Goal: Task Accomplishment & Management: Complete application form

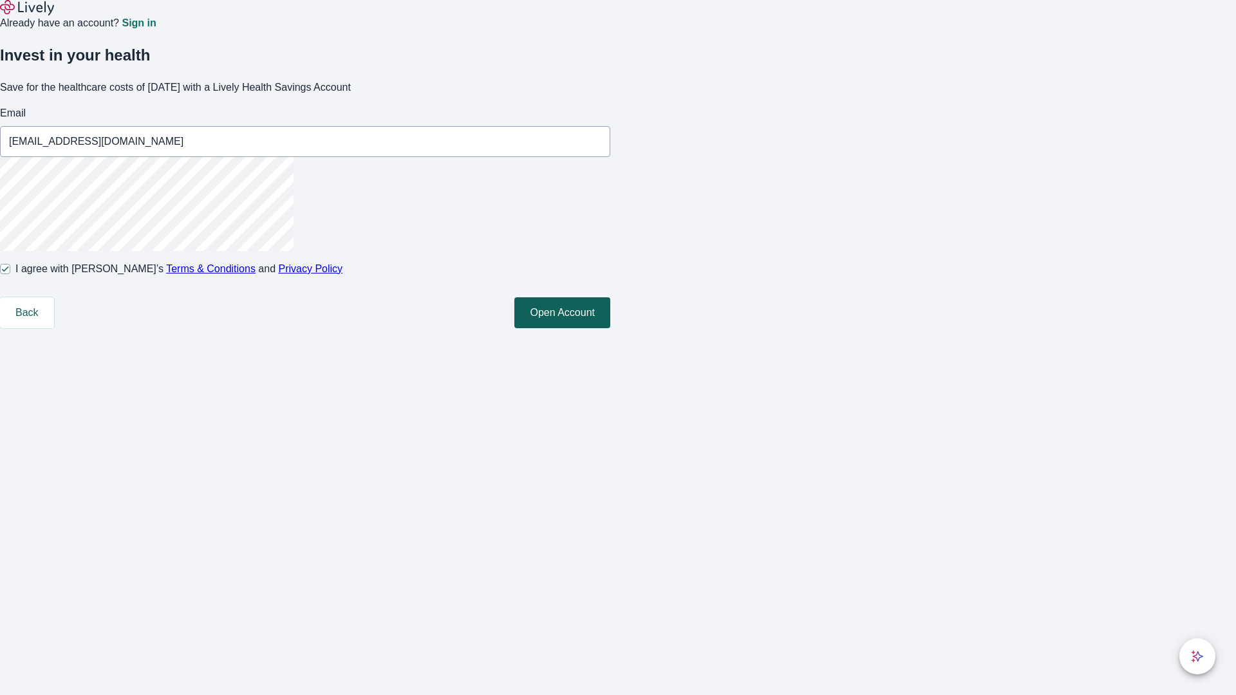
click at [610, 328] on button "Open Account" at bounding box center [562, 312] width 96 height 31
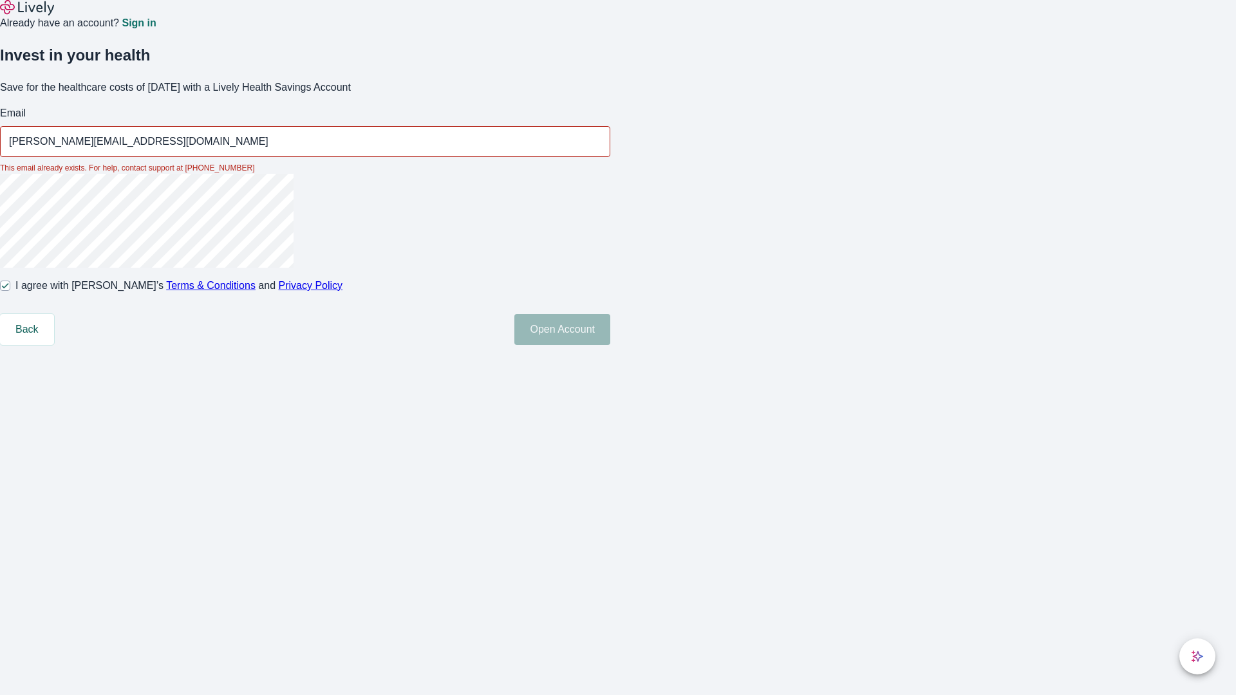
type input "[PERSON_NAME][EMAIL_ADDRESS][DOMAIN_NAME]"
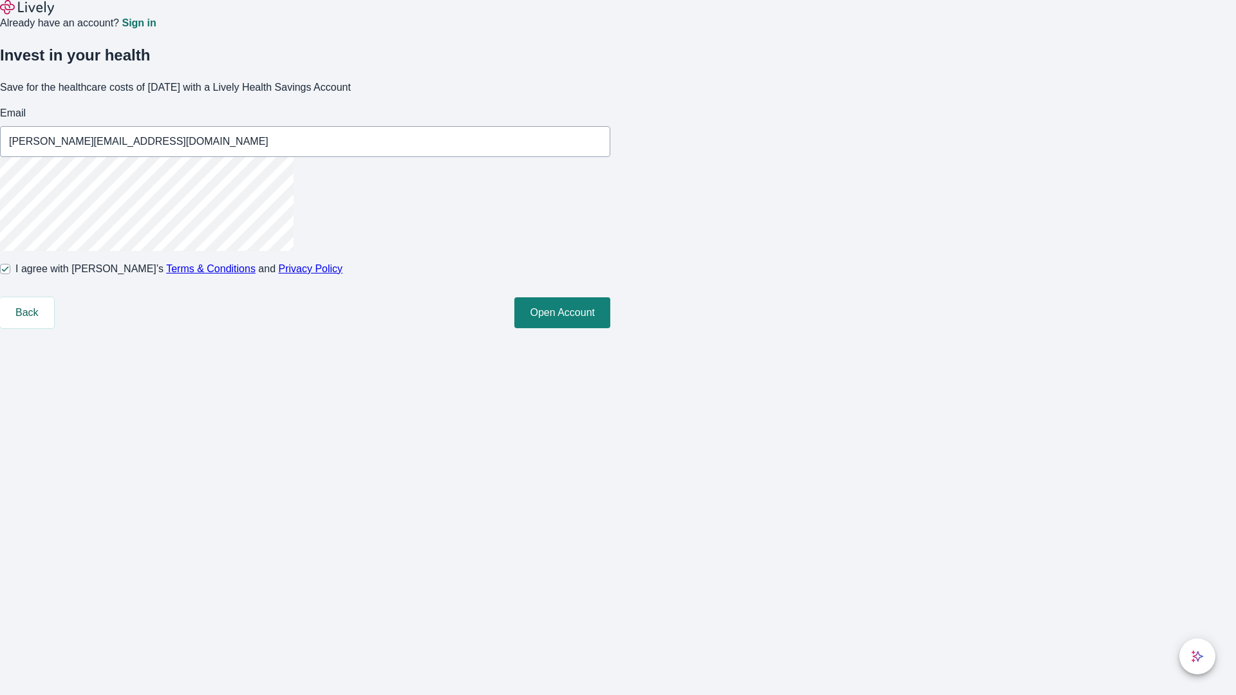
click at [10, 274] on input "I agree with Lively’s Terms & Conditions and Privacy Policy" at bounding box center [5, 269] width 10 height 10
checkbox input "false"
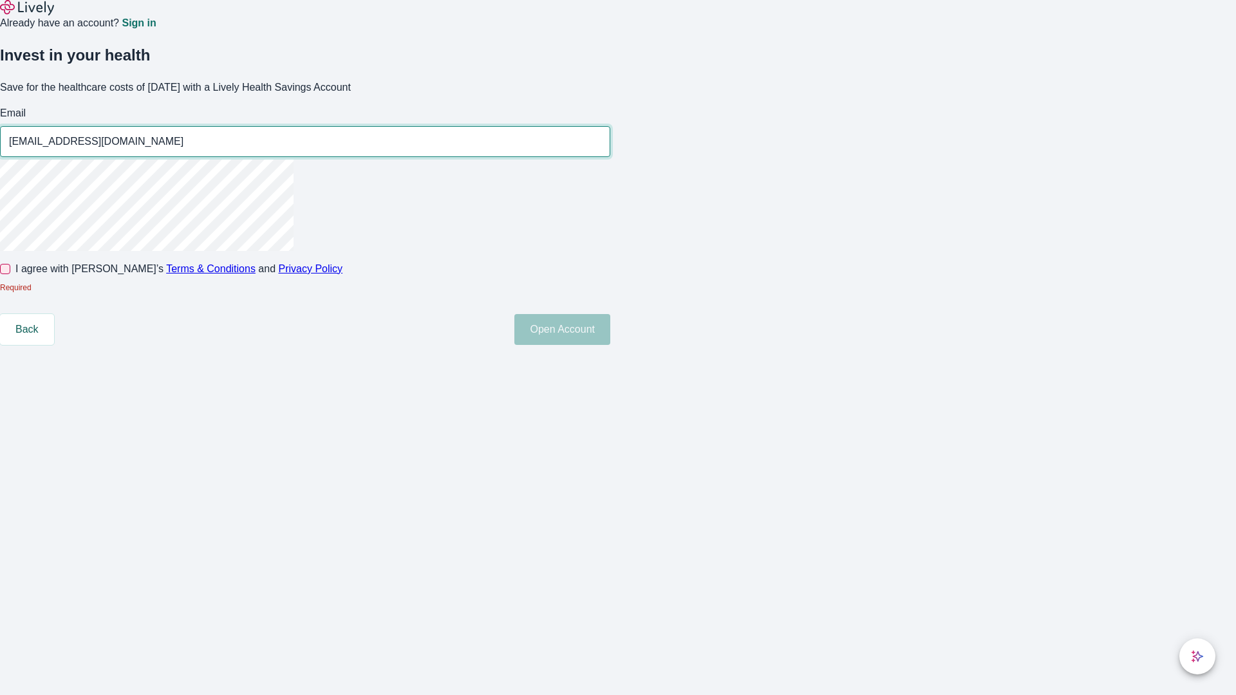
type input "[EMAIL_ADDRESS][DOMAIN_NAME]"
click at [10, 274] on input "I agree with Lively’s Terms & Conditions and Privacy Policy" at bounding box center [5, 269] width 10 height 10
checkbox input "true"
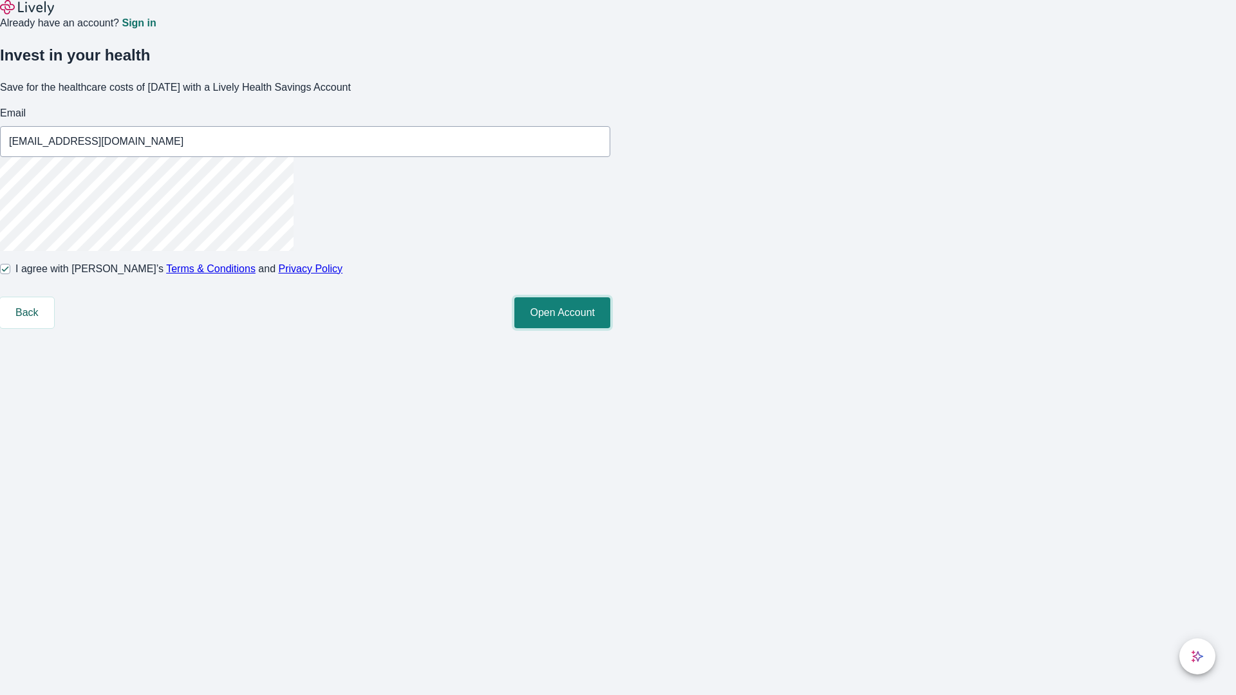
click at [610, 328] on button "Open Account" at bounding box center [562, 312] width 96 height 31
